Goal: Task Accomplishment & Management: Manage account settings

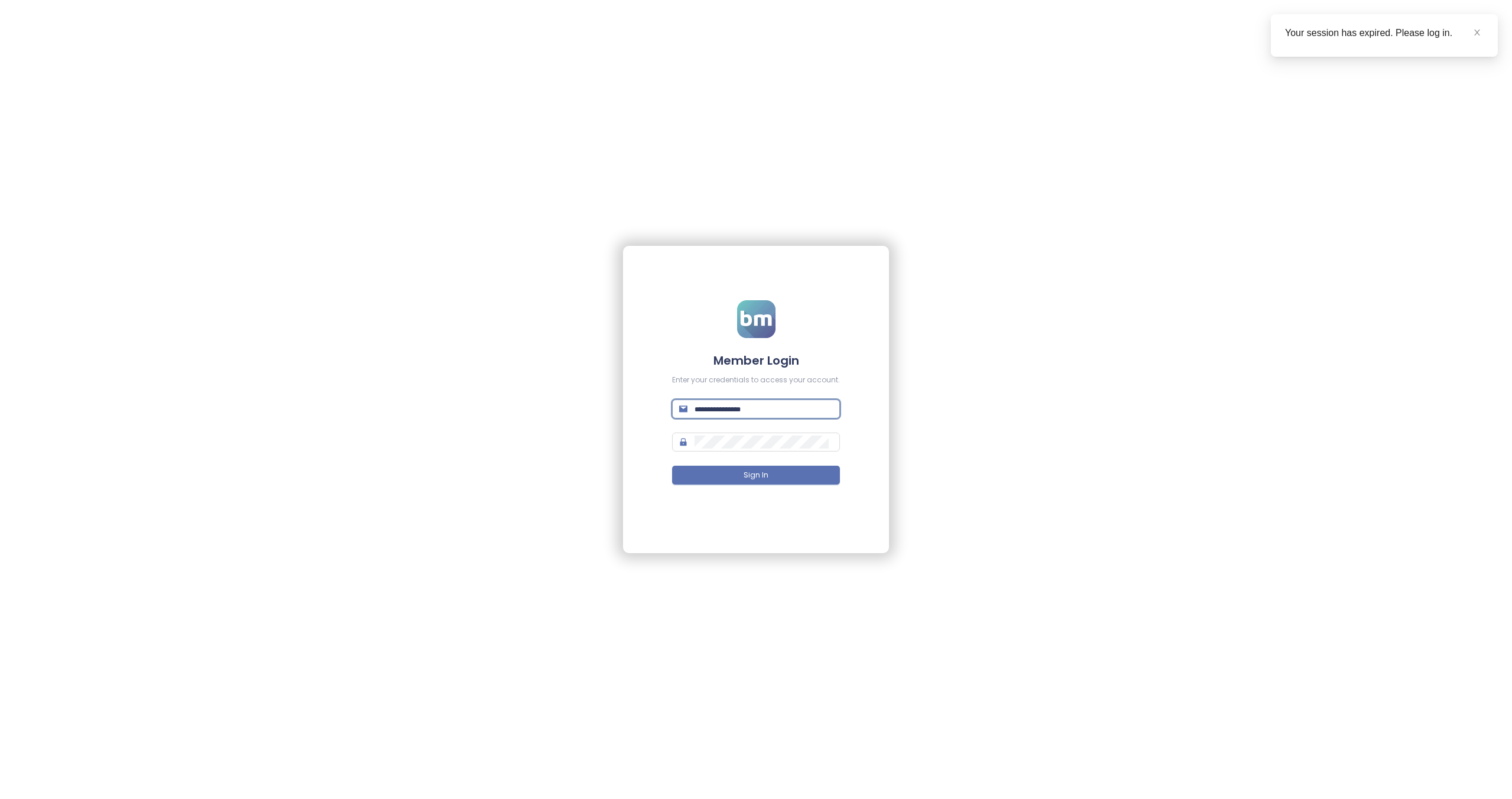
click at [777, 412] on input "text" at bounding box center [763, 409] width 138 height 13
paste input "**********"
type input "**********"
click at [768, 478] on button "Sign In" at bounding box center [756, 475] width 168 height 19
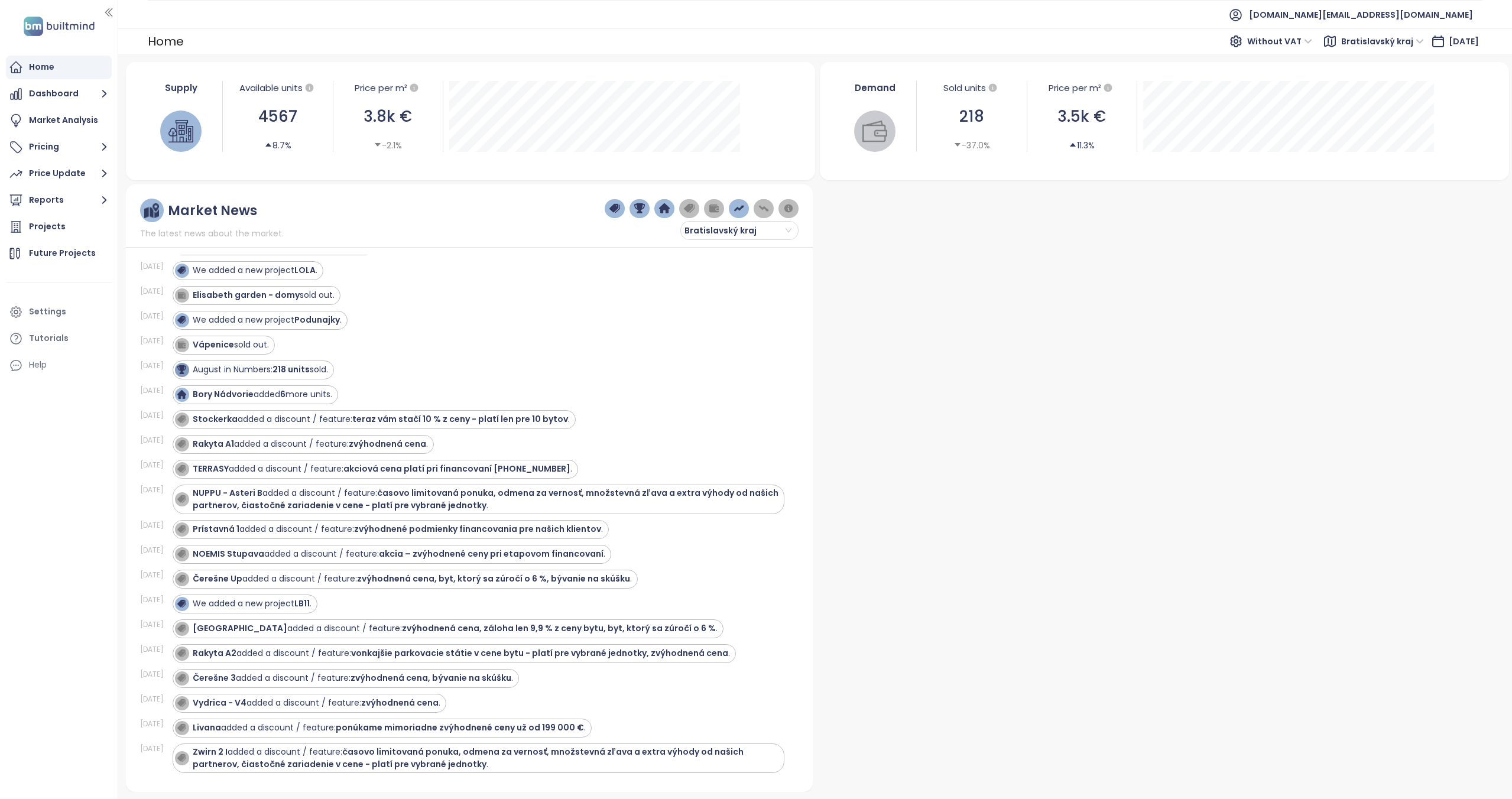
scroll to position [431, 0]
click at [1014, 314] on div at bounding box center [1161, 488] width 688 height 607
click at [1205, 388] on div at bounding box center [1161, 488] width 688 height 607
click at [1062, 485] on div at bounding box center [1161, 488] width 688 height 607
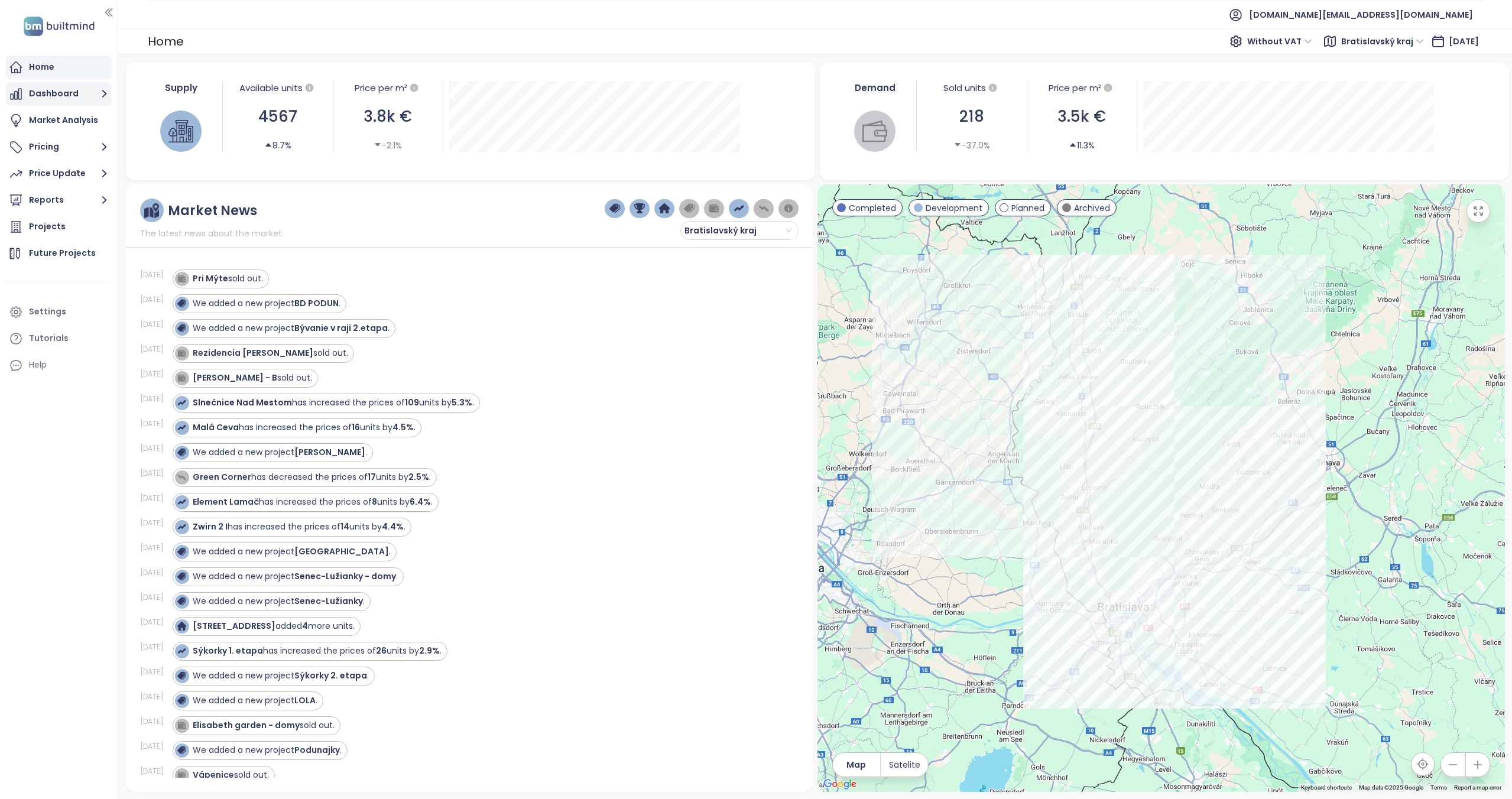
click at [87, 99] on button "Dashboard" at bounding box center [58, 94] width 106 height 24
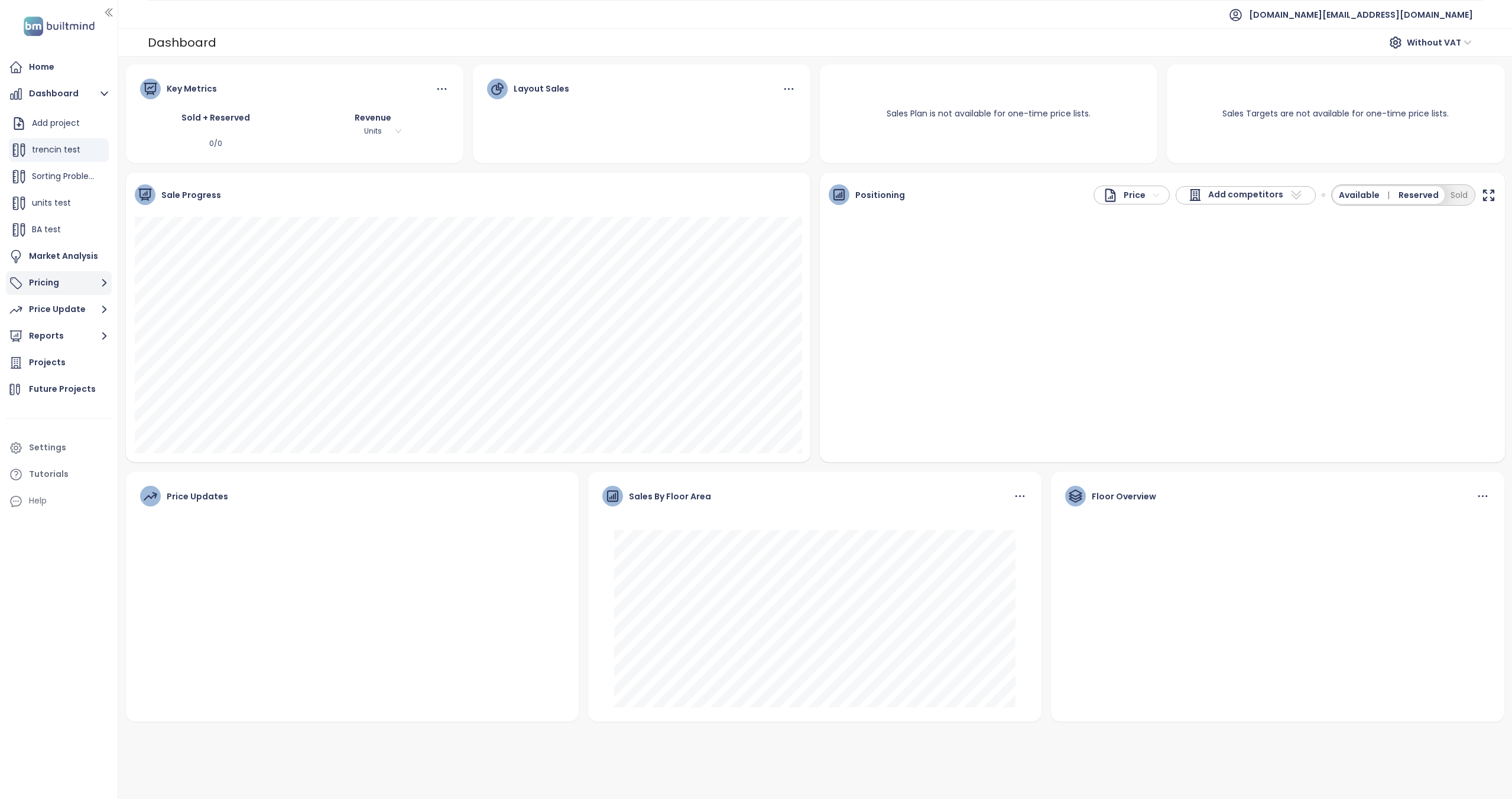
click at [66, 285] on button "Pricing" at bounding box center [58, 283] width 106 height 24
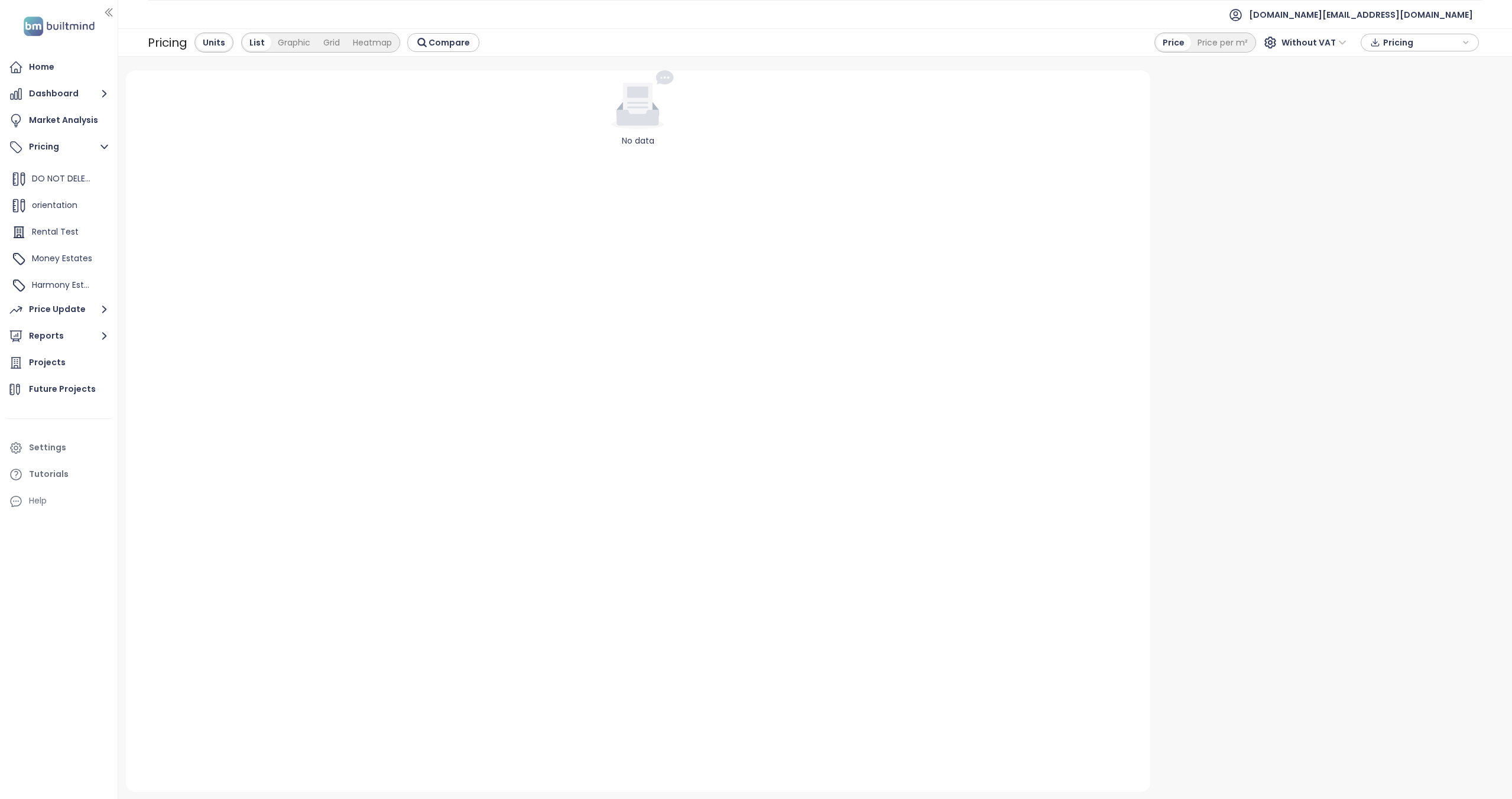
scroll to position [239, 0]
click at [59, 223] on div "Rental Test" at bounding box center [55, 229] width 46 height 15
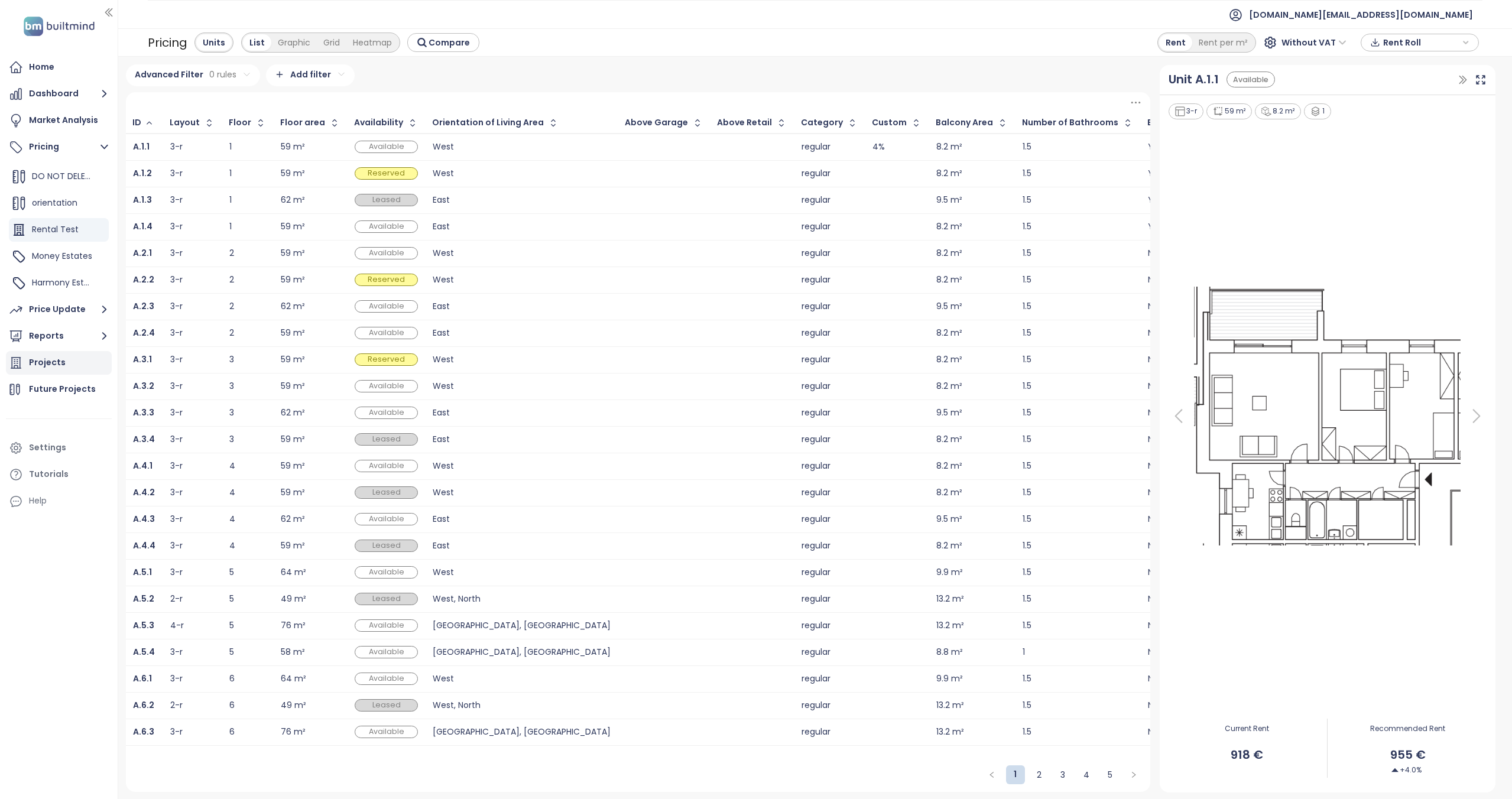
click at [58, 362] on div "Projects" at bounding box center [47, 362] width 37 height 15
